Goal: Information Seeking & Learning: Learn about a topic

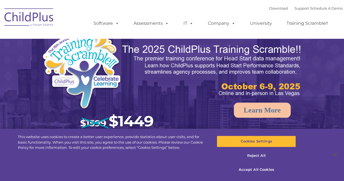
select select "MEDIUM"
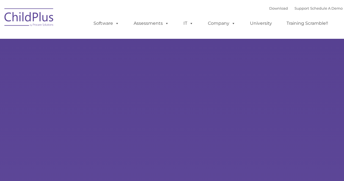
type input ""
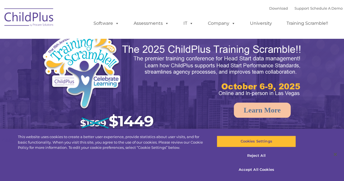
select select "MEDIUM"
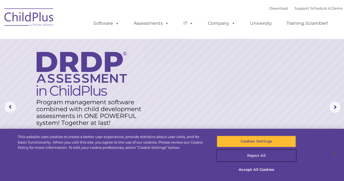
click at [255, 155] on button "Reject All" at bounding box center [256, 156] width 79 height 12
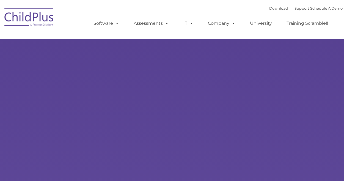
type input ""
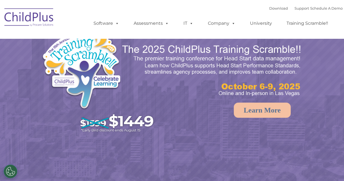
select select "MEDIUM"
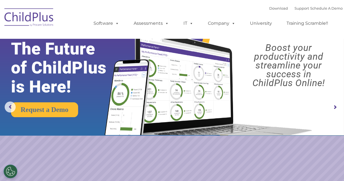
click at [290, 135] on img at bounding box center [172, 68] width 344 height 136
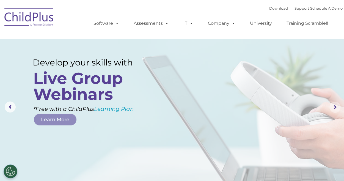
click at [335, 107] on rs-arrow at bounding box center [335, 107] width 11 height 11
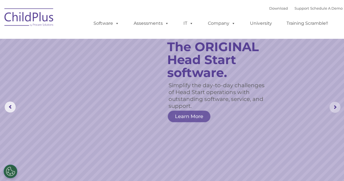
click at [335, 107] on rs-arrow at bounding box center [335, 107] width 11 height 11
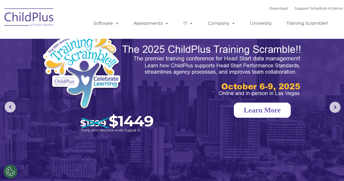
click at [282, 112] on link "Learn More" at bounding box center [262, 110] width 57 height 15
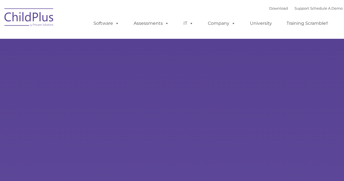
type input ""
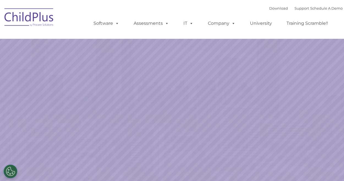
select select "MEDIUM"
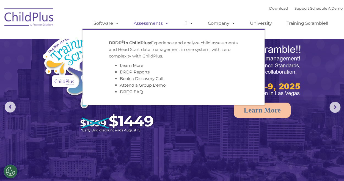
click at [166, 24] on span at bounding box center [166, 23] width 6 height 5
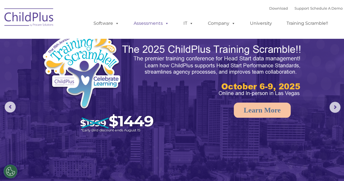
click at [166, 24] on span at bounding box center [166, 23] width 6 height 5
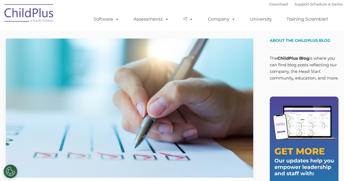
click at [59, 107] on img at bounding box center [130, 108] width 248 height 139
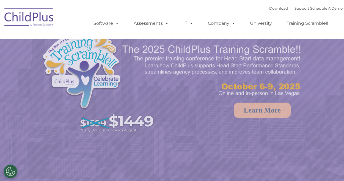
select select "MEDIUM"
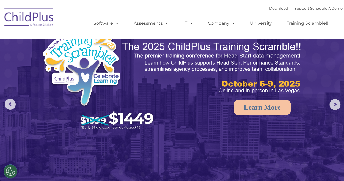
scroll to position [2, 0]
click at [336, 108] on rs-arrow at bounding box center [335, 104] width 11 height 11
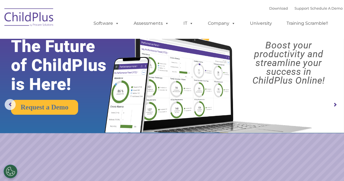
click at [337, 105] on rs-arrow at bounding box center [335, 104] width 11 height 11
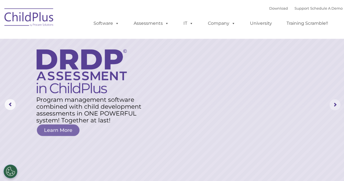
click at [337, 107] on rs-arrow at bounding box center [335, 104] width 11 height 11
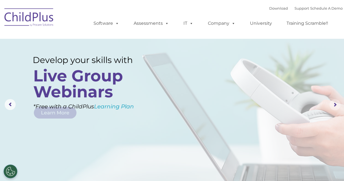
click at [335, 110] on rs-arrow at bounding box center [335, 104] width 11 height 11
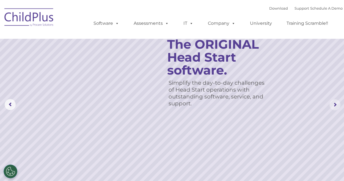
click at [340, 108] on rs-arrow at bounding box center [335, 104] width 11 height 11
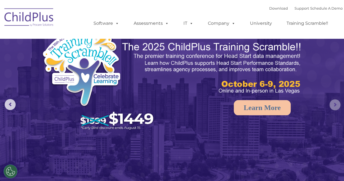
click at [338, 109] on rs-arrow at bounding box center [335, 104] width 11 height 11
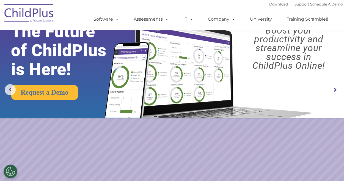
scroll to position [0, 0]
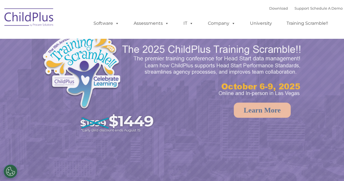
select select "MEDIUM"
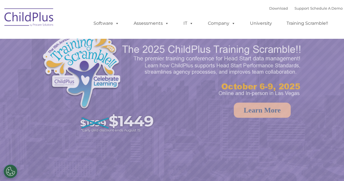
select select "MEDIUM"
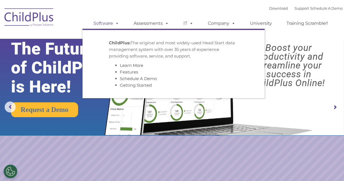
click at [107, 25] on link "Software" at bounding box center [106, 23] width 37 height 11
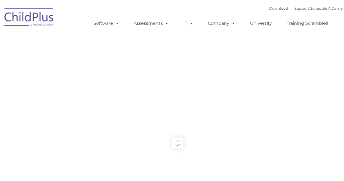
type input ""
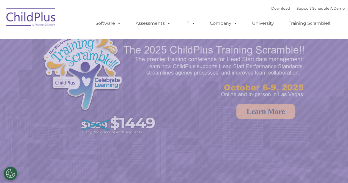
select select "MEDIUM"
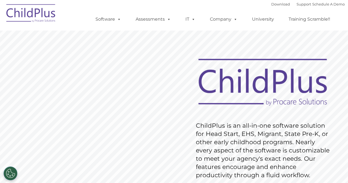
click at [40, 146] on rs-slide "Request Pricing ChildPlus is an all-in-one software solution for Head Start, EH…" at bounding box center [174, 143] width 348 height 248
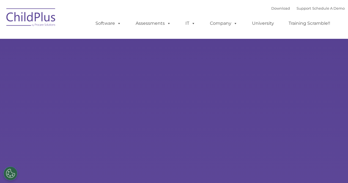
select select "MEDIUM"
